Goal: Transaction & Acquisition: Purchase product/service

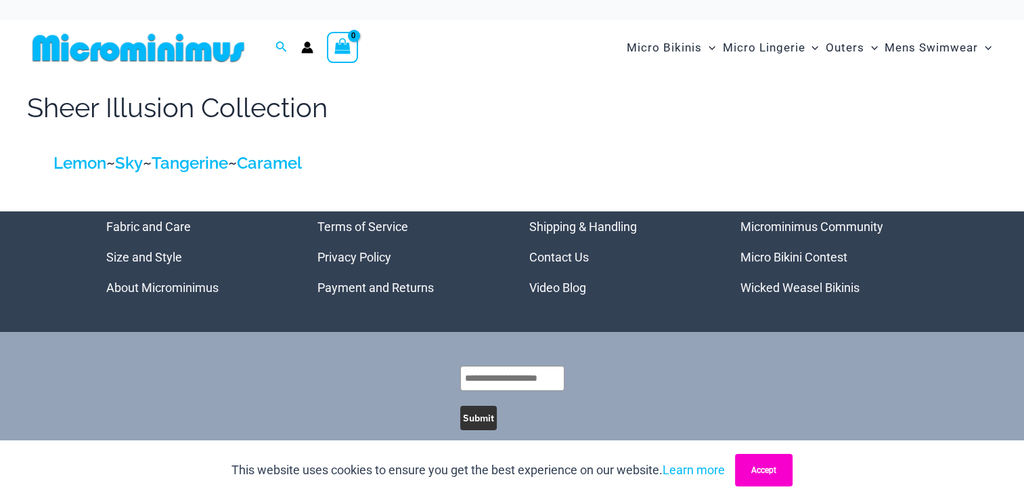
click at [777, 470] on button "Accept" at bounding box center [764, 470] width 58 height 32
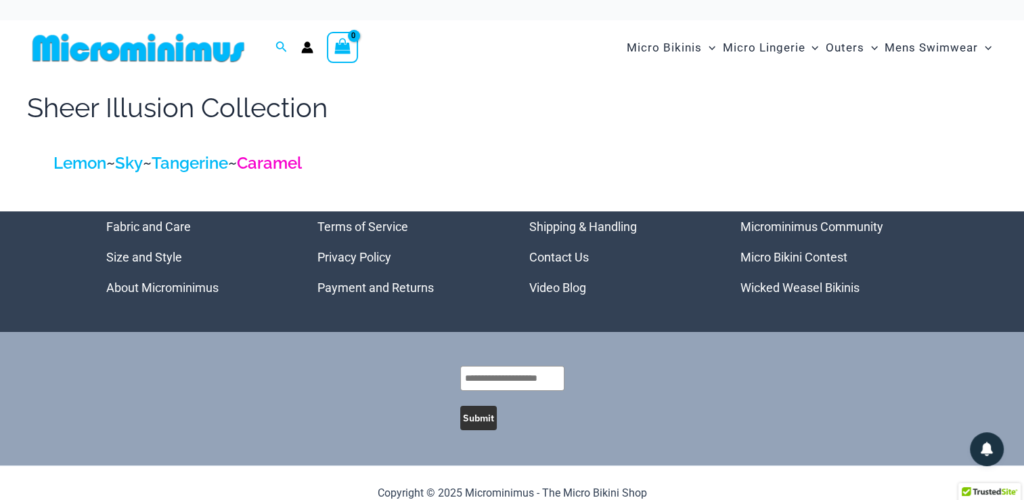
click at [289, 161] on link "Caramel" at bounding box center [269, 163] width 65 height 20
